Goal: Information Seeking & Learning: Compare options

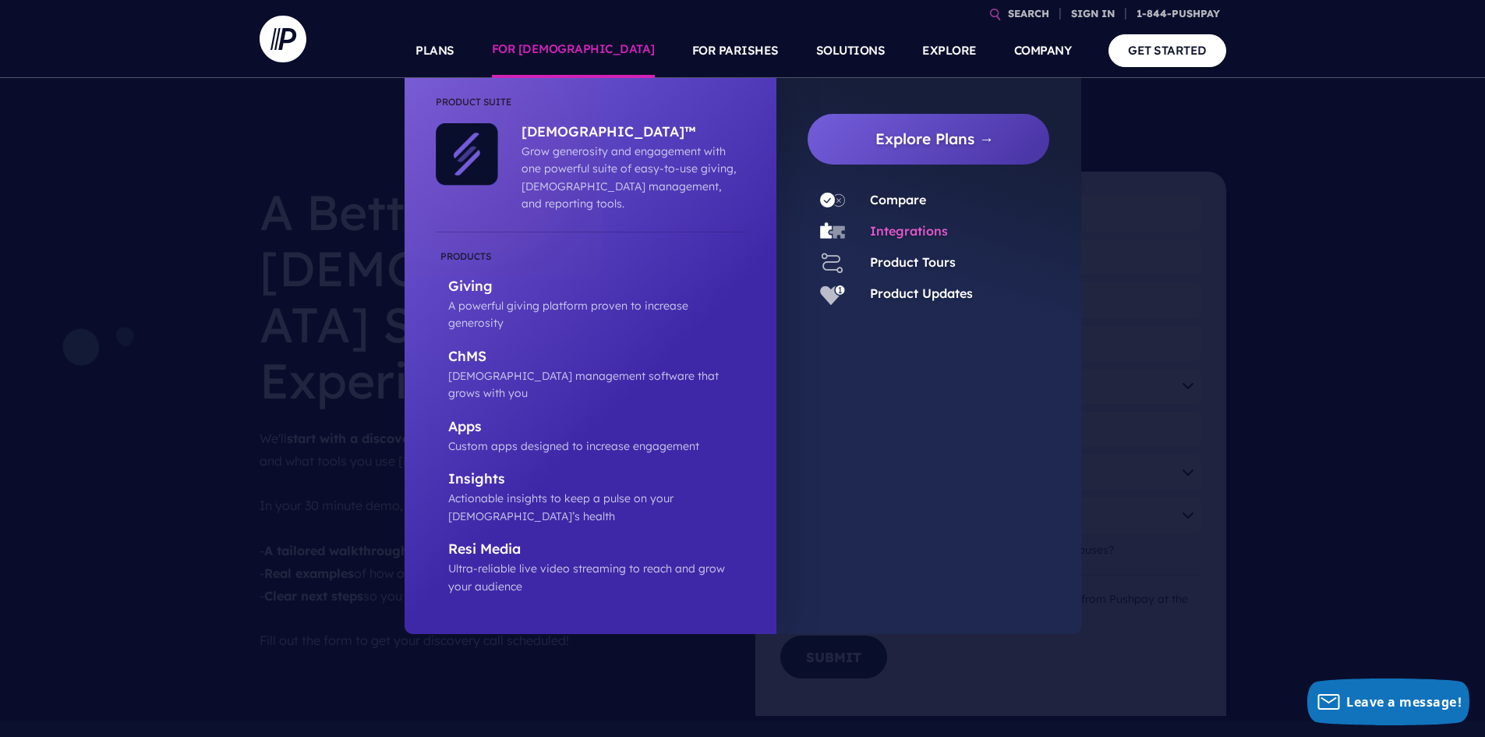
click at [911, 229] on link "Integrations" at bounding box center [909, 231] width 78 height 16
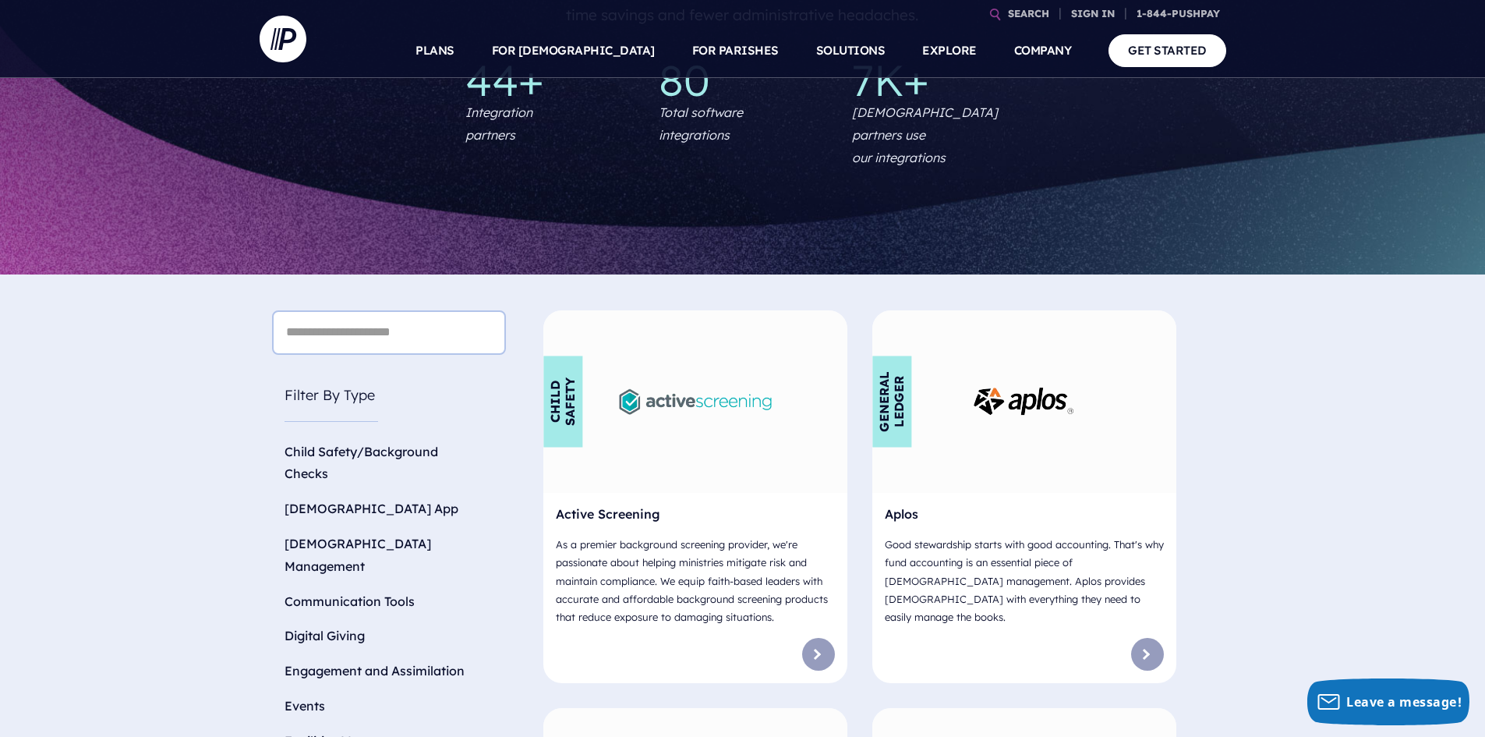
scroll to position [390, 0]
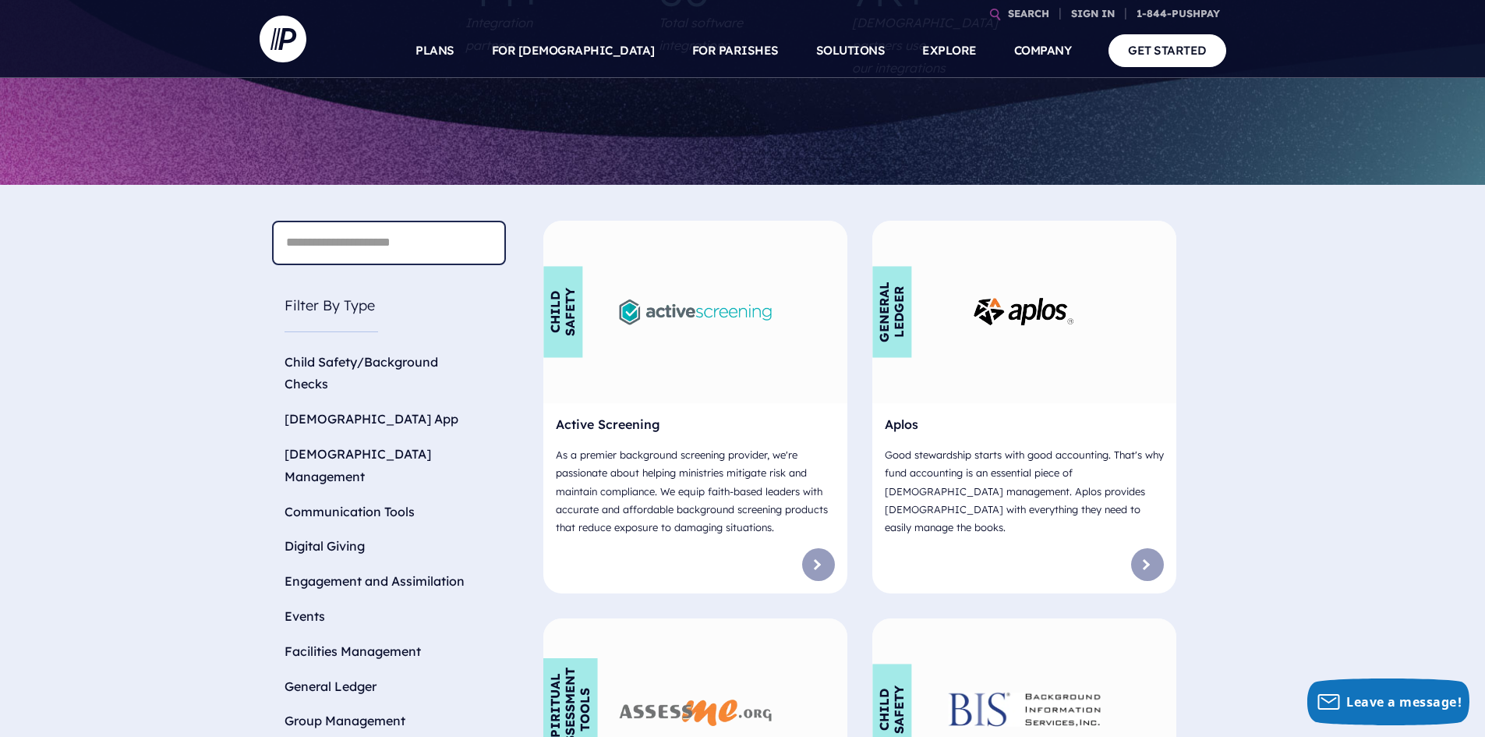
click at [315, 221] on input "text" at bounding box center [389, 243] width 234 height 44
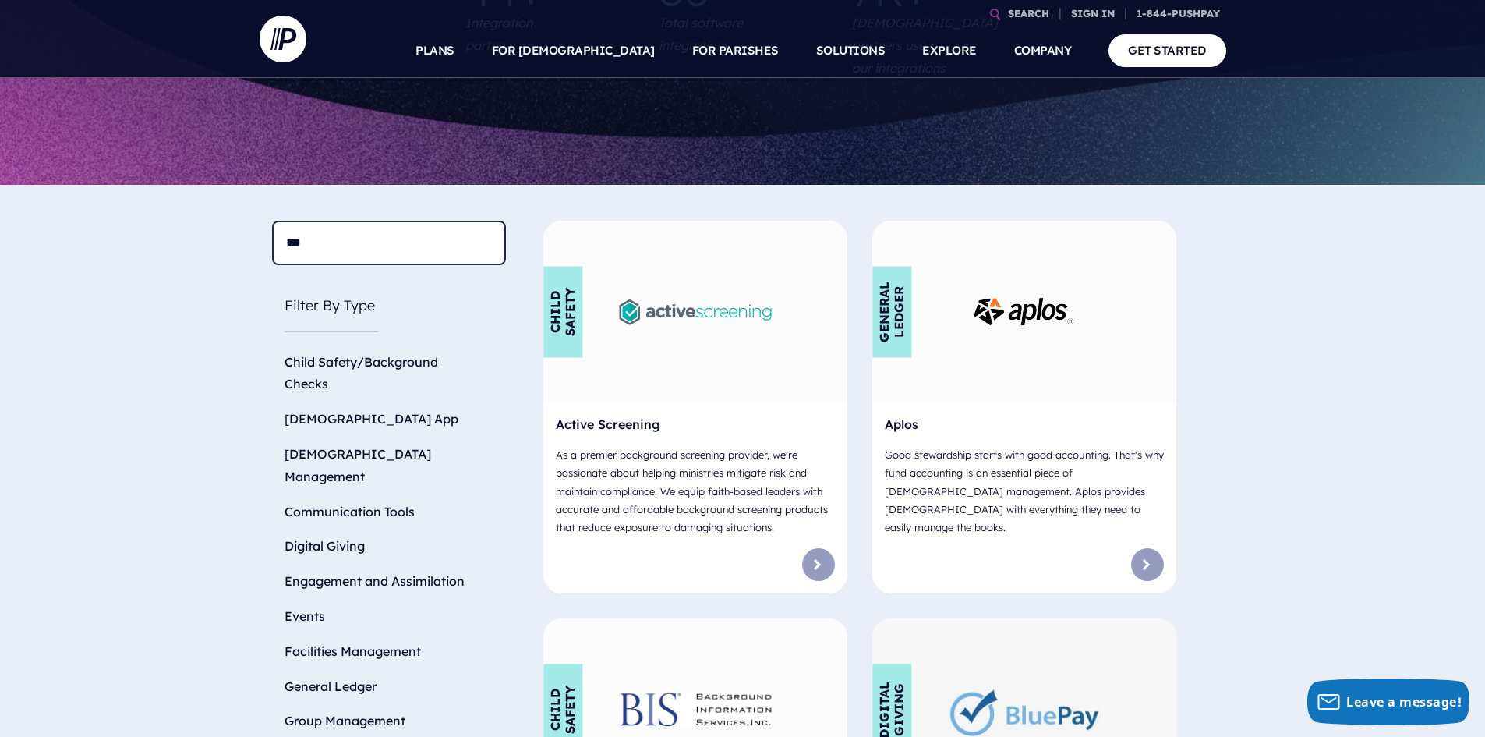
type input "***"
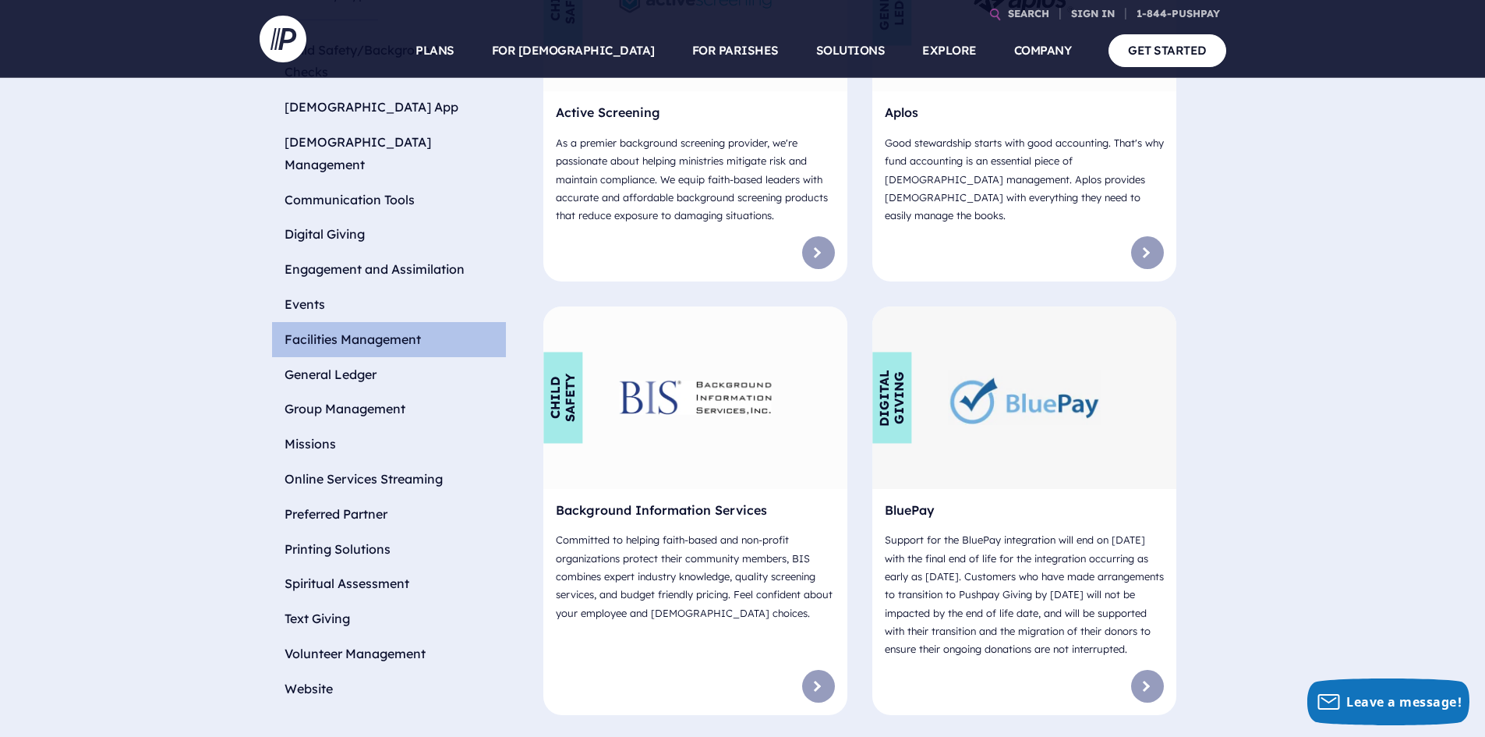
scroll to position [624, 0]
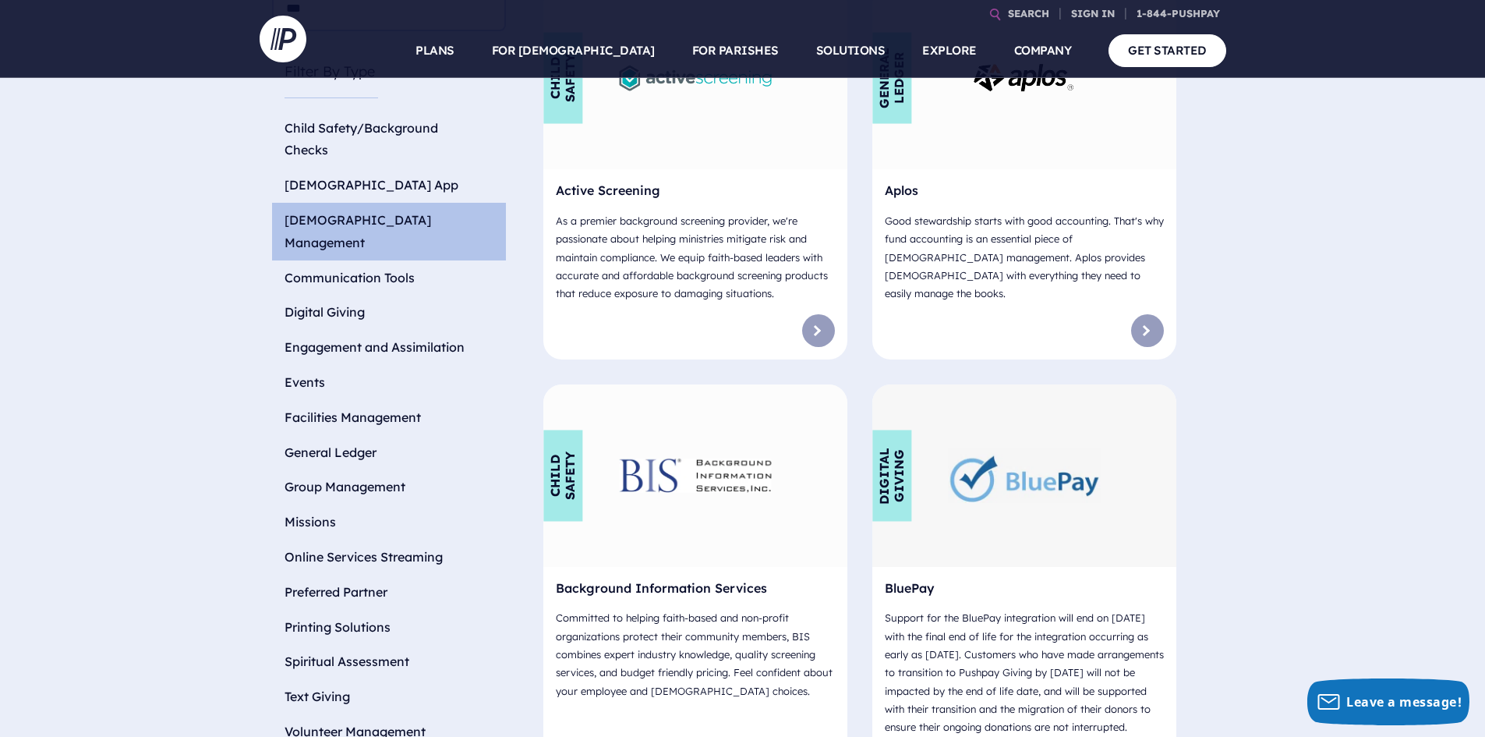
click at [350, 203] on li "Church Management" at bounding box center [389, 232] width 234 height 58
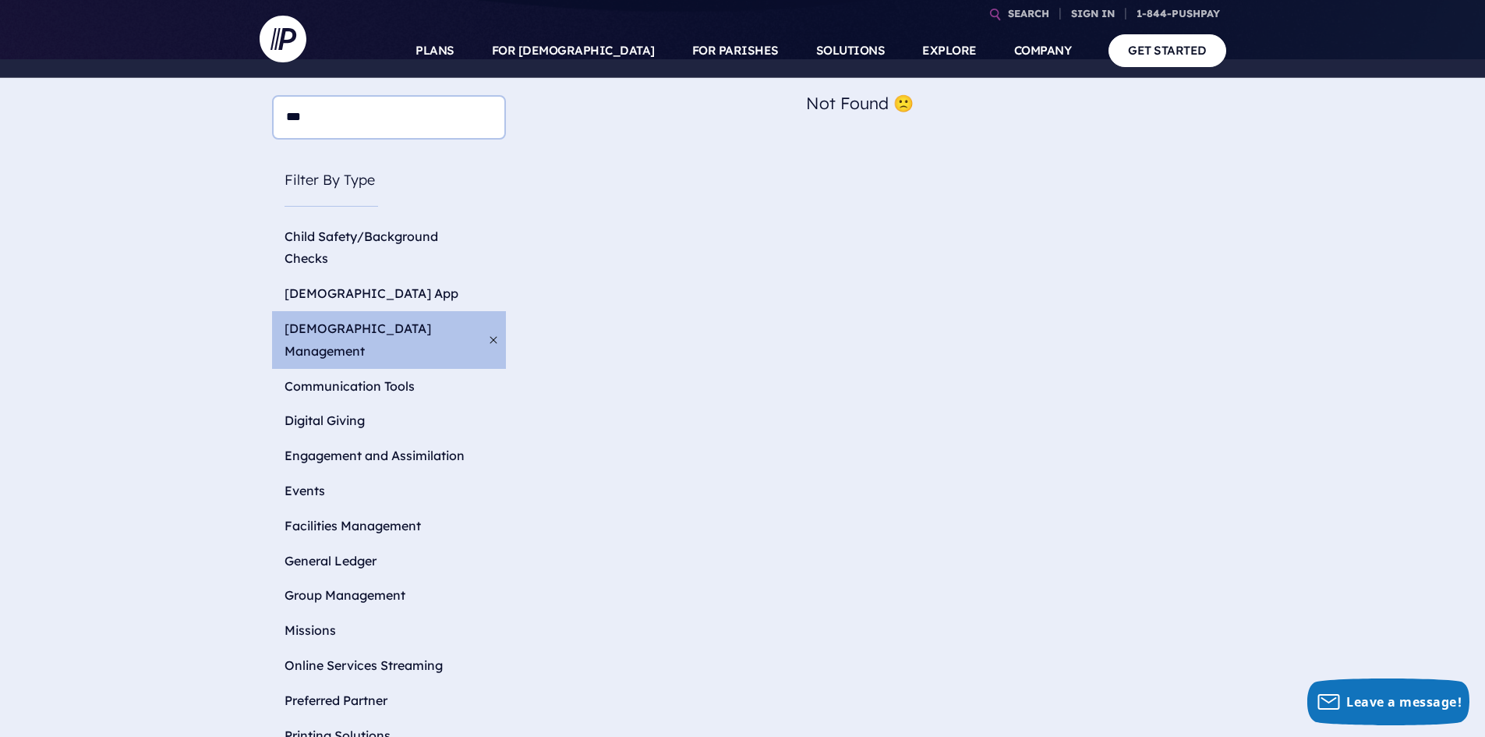
scroll to position [546, 0]
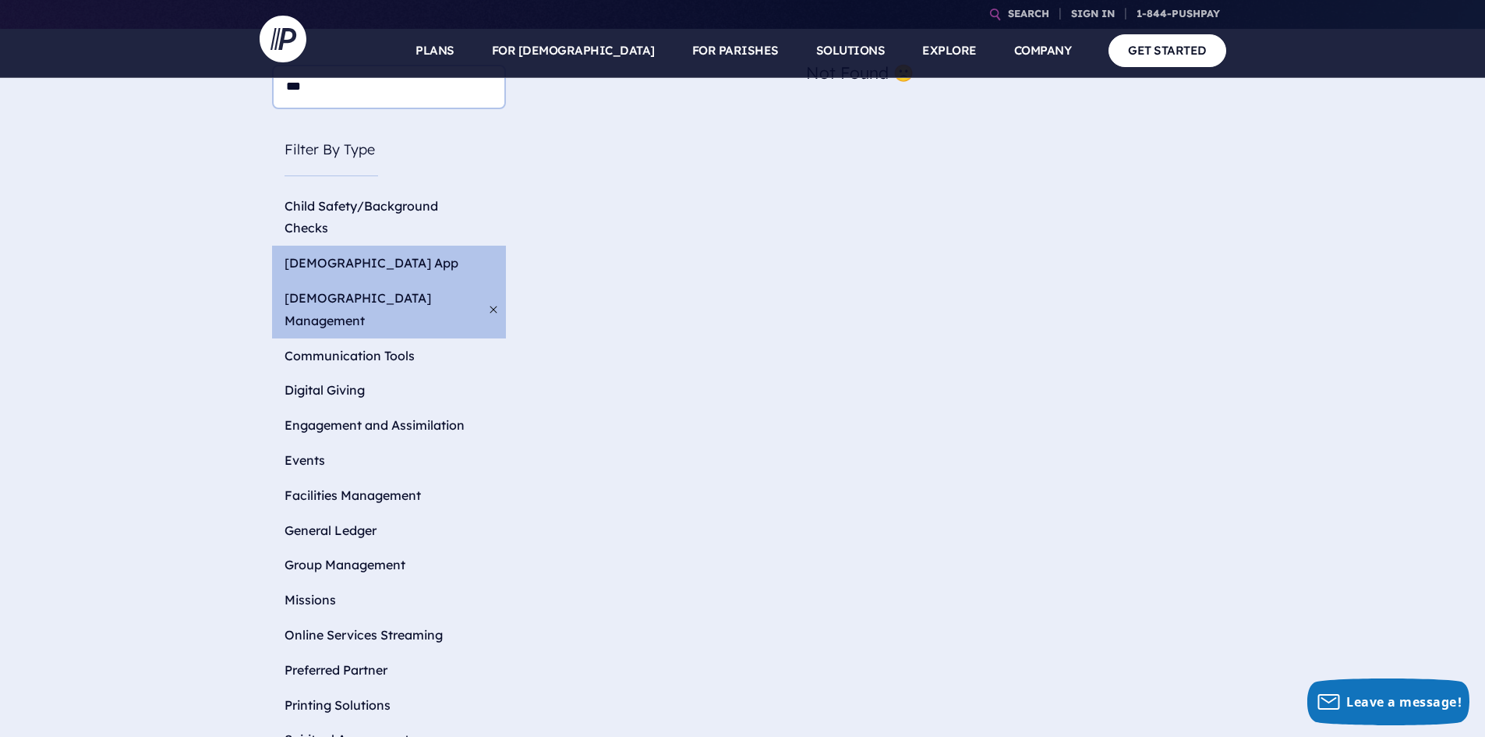
click at [285, 246] on li "[DEMOGRAPHIC_DATA] App" at bounding box center [389, 263] width 234 height 35
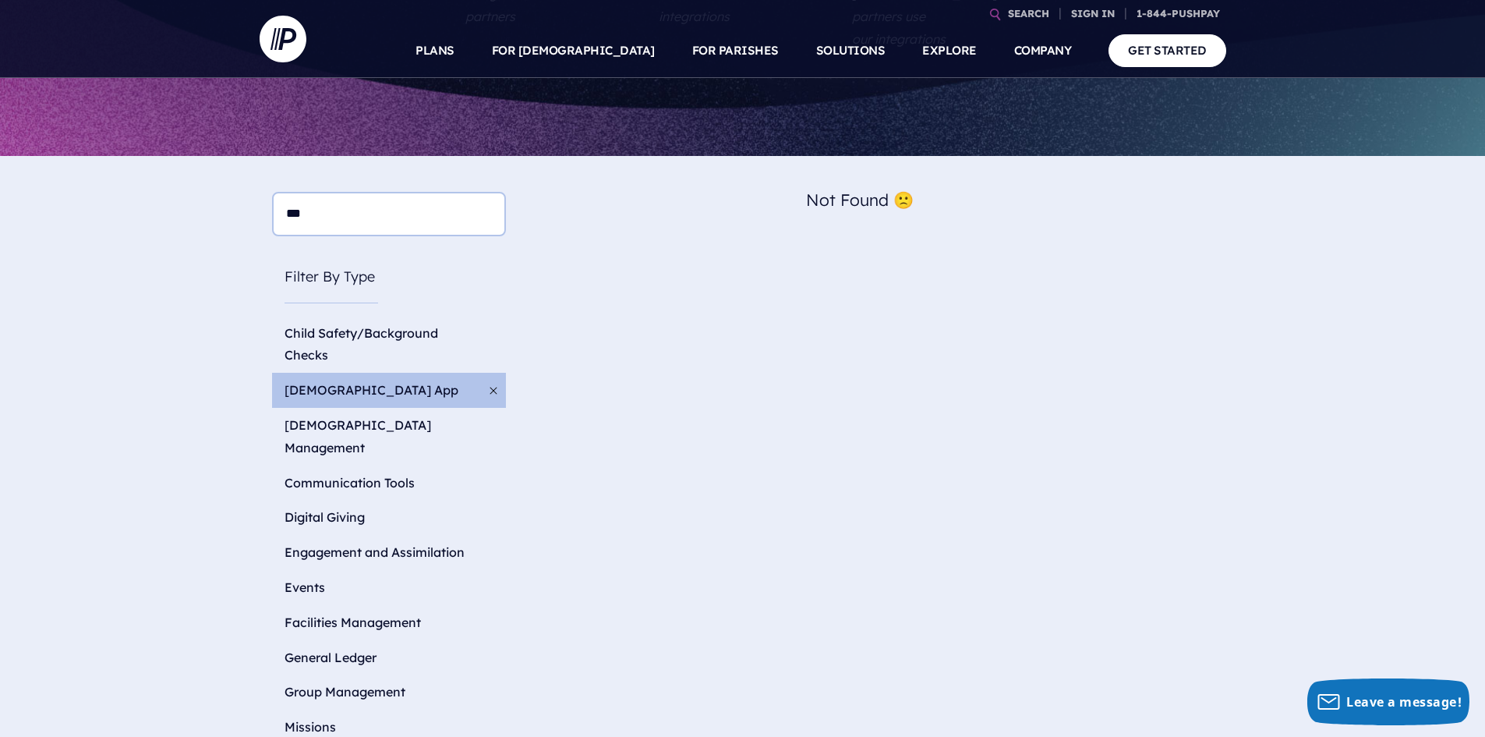
scroll to position [468, 0]
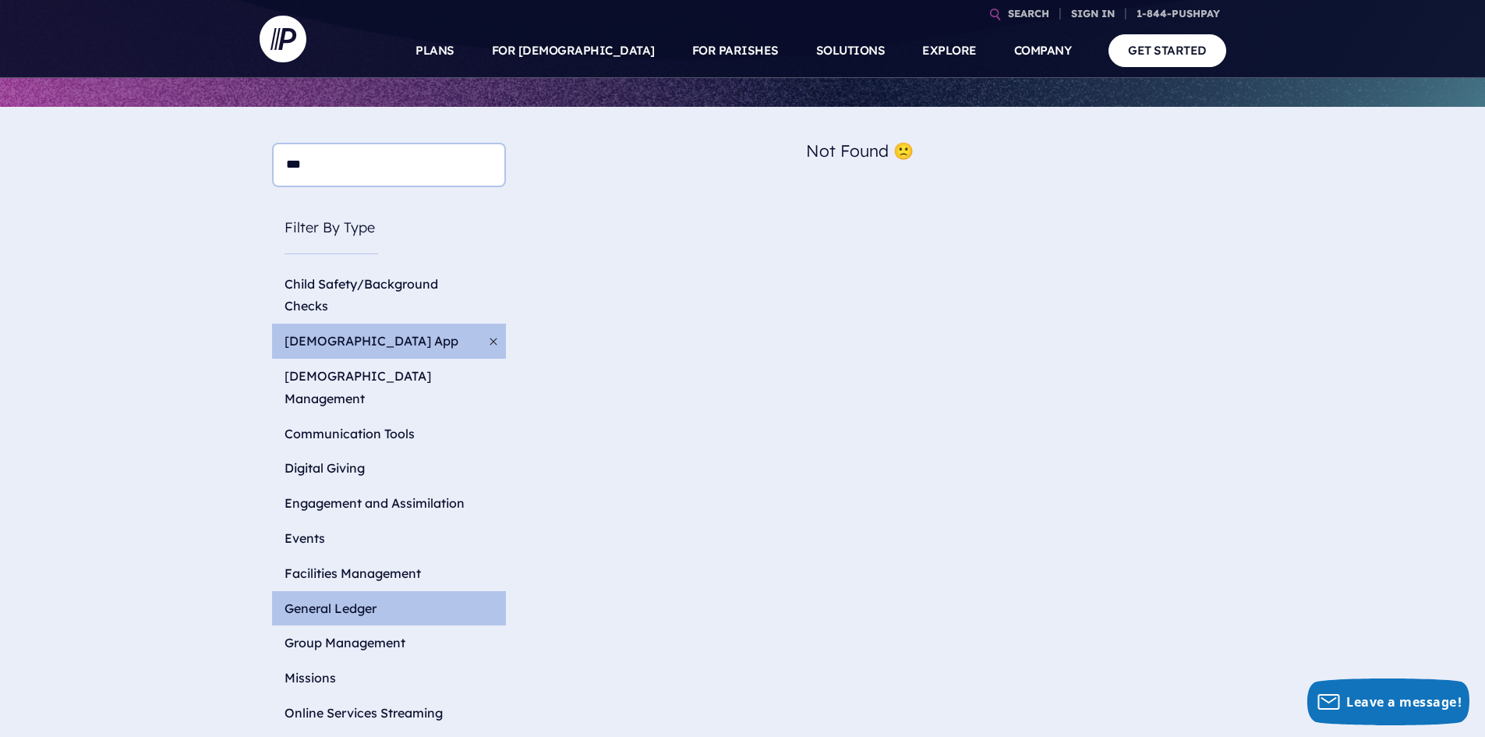
click at [305, 591] on li "General Ledger" at bounding box center [389, 608] width 234 height 35
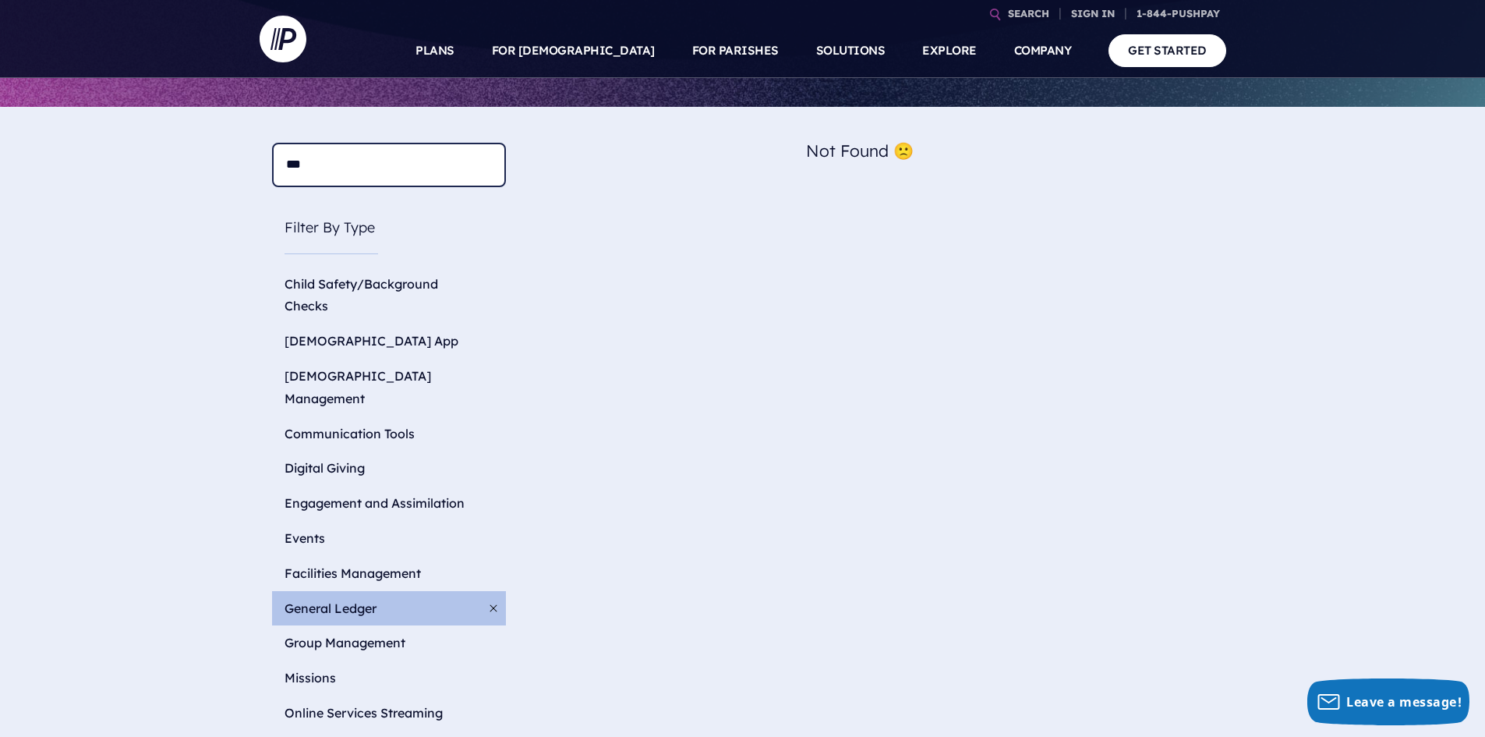
drag, startPoint x: 324, startPoint y: 143, endPoint x: 246, endPoint y: 143, distance: 77.9
click at [246, 143] on section "*** Filter By Type Child Safety/Background Checks Church App Church Management" at bounding box center [742, 535] width 1508 height 857
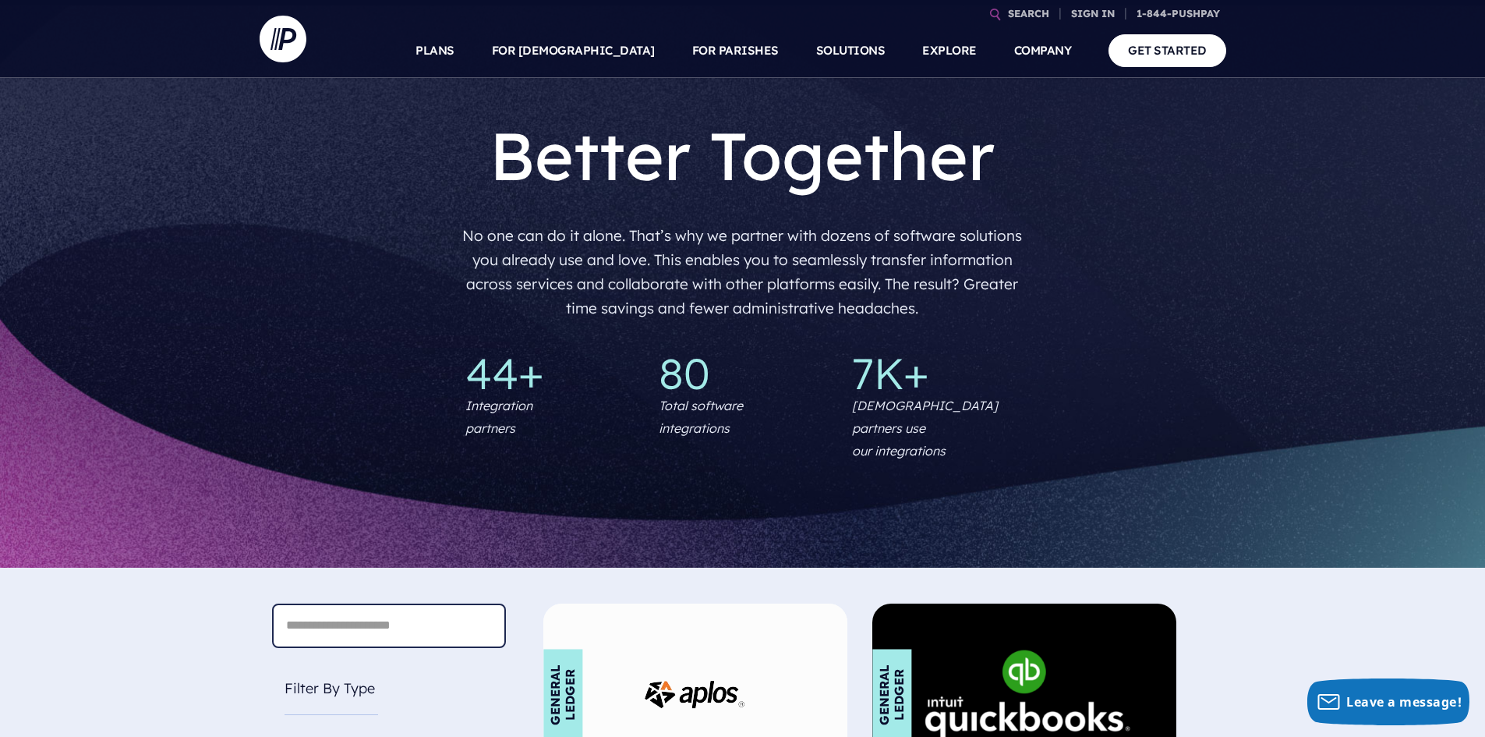
scroll to position [0, 0]
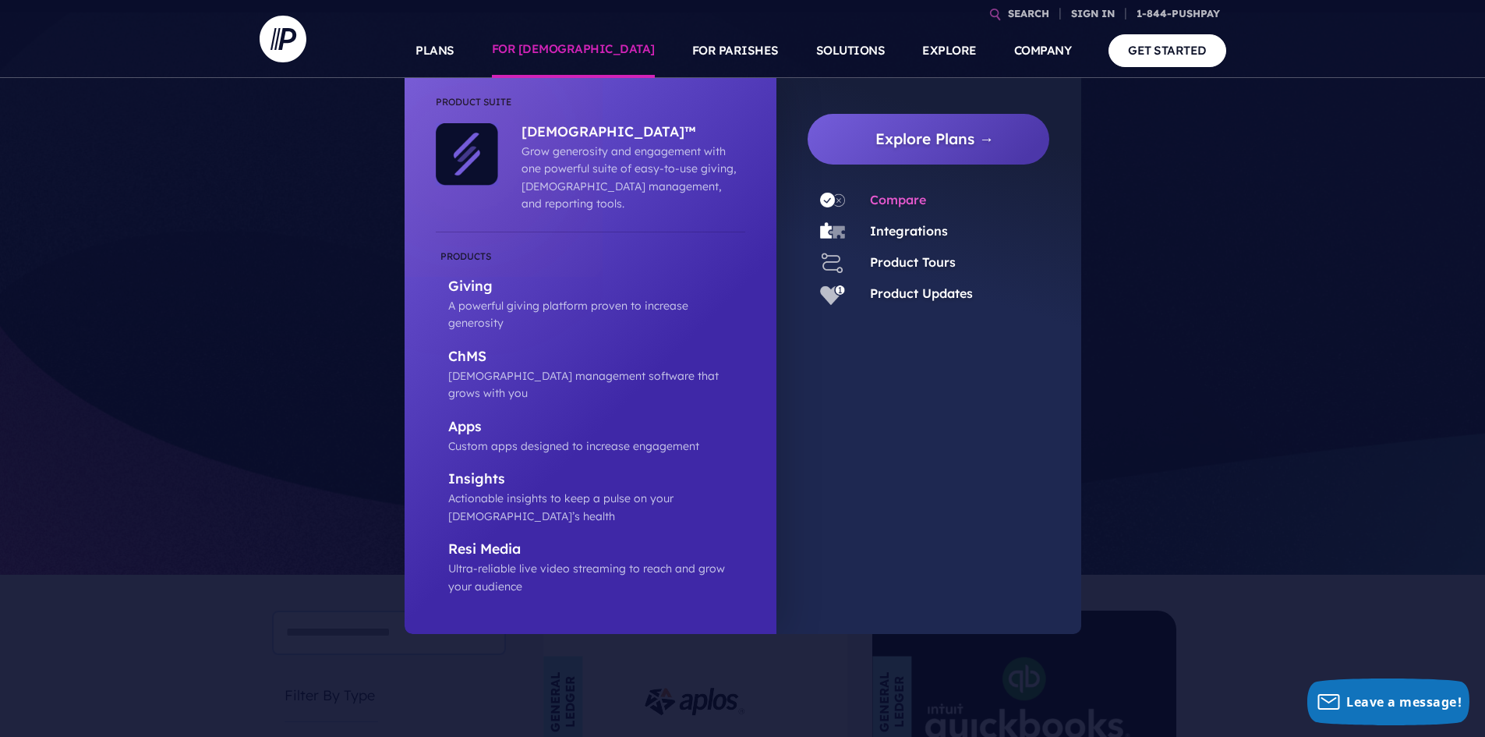
click at [882, 203] on link "Compare" at bounding box center [898, 200] width 56 height 16
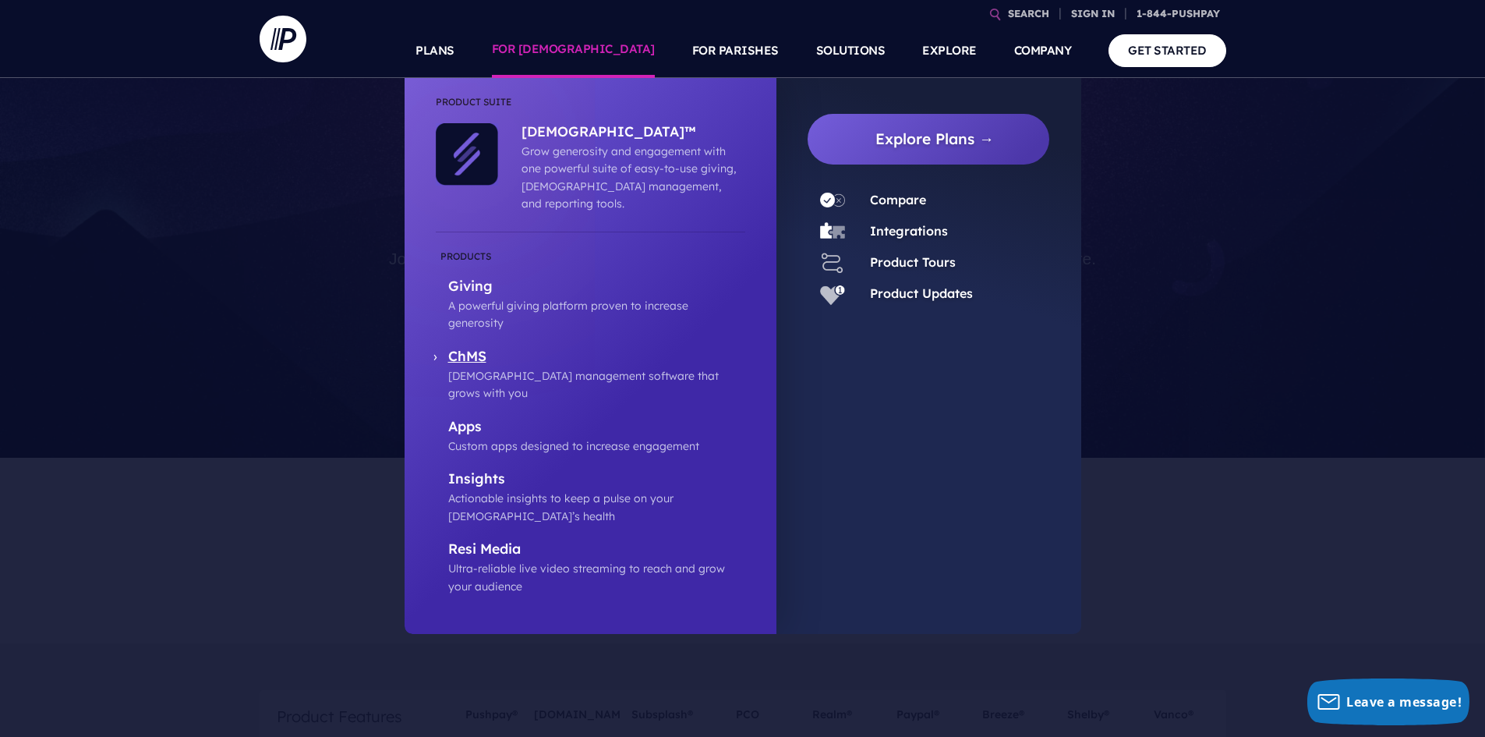
click at [459, 348] on p "ChMS" at bounding box center [596, 357] width 297 height 19
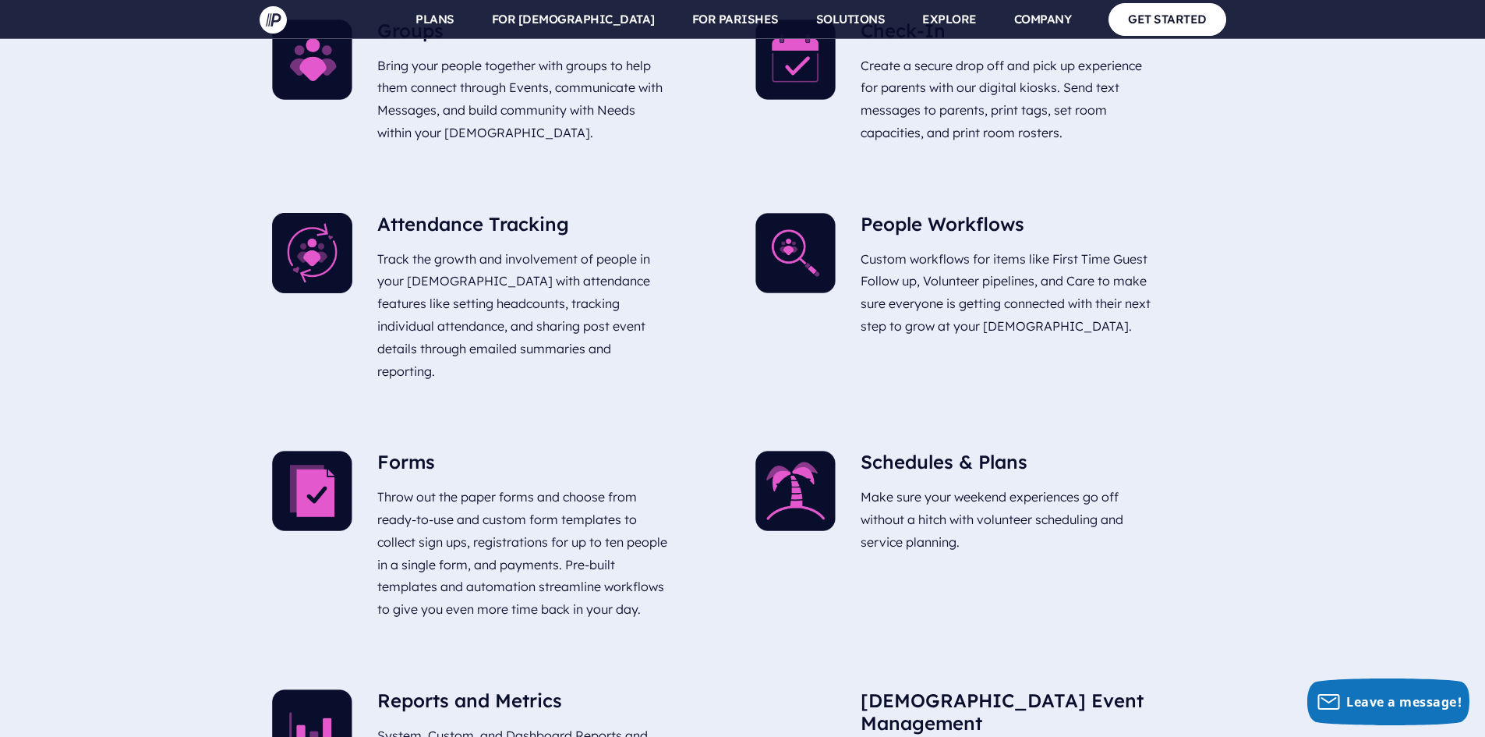
scroll to position [4131, 0]
